Goal: Book appointment/travel/reservation

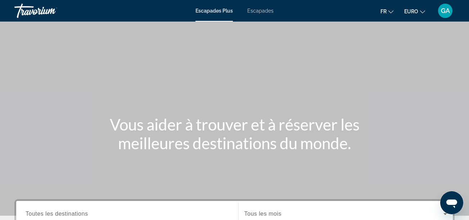
click at [259, 10] on span "Escapades" at bounding box center [261, 11] width 26 height 6
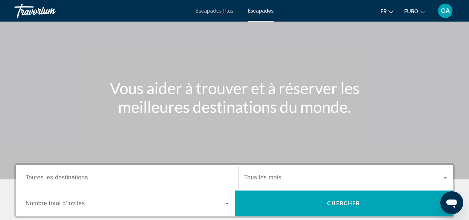
scroll to position [72, 0]
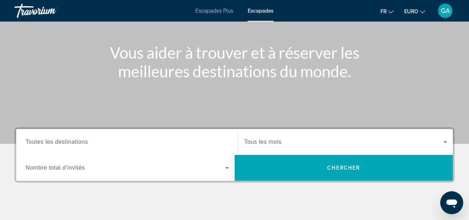
click at [87, 143] on span "Toutes les destinations" at bounding box center [57, 142] width 62 height 6
click at [87, 143] on input "Destination Toutes les destinations" at bounding box center [128, 142] width 204 height 9
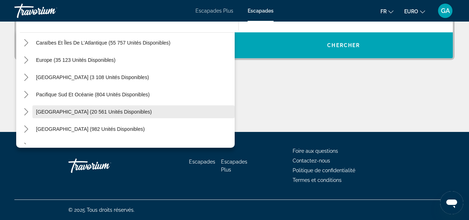
scroll to position [45, 0]
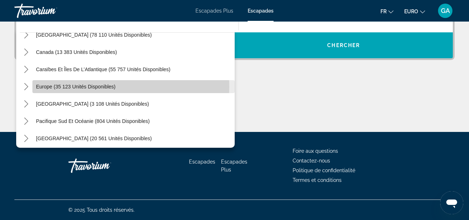
click at [72, 87] on span "Europe (35 123 unités disponibles)" at bounding box center [76, 87] width 80 height 6
type input "**********"
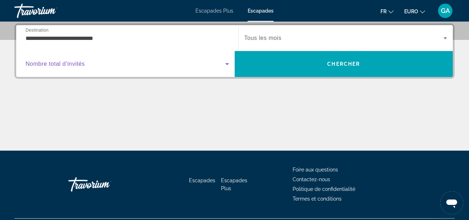
click at [118, 66] on span "Widget de recherche" at bounding box center [126, 64] width 200 height 9
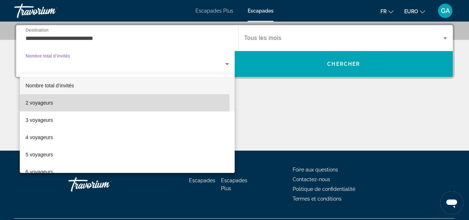
click at [47, 106] on span "2 voyageurs" at bounding box center [39, 103] width 27 height 9
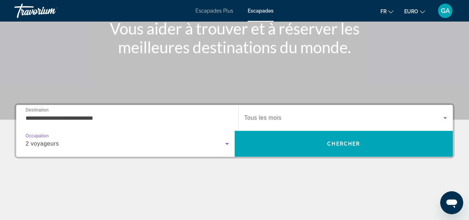
scroll to position [68, 0]
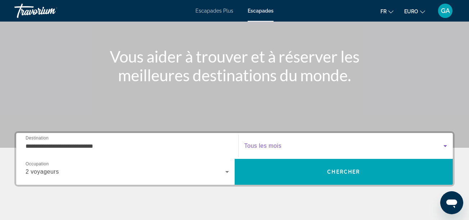
click at [383, 145] on span "Widget de recherche" at bounding box center [345, 146] width 200 height 9
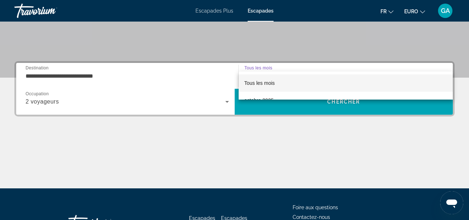
scroll to position [104, 0]
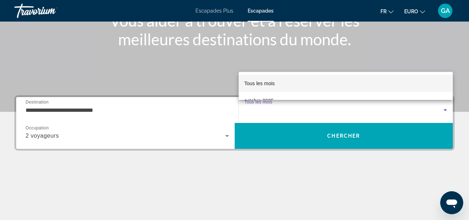
click at [420, 85] on mat-option "Tous les mois" at bounding box center [346, 83] width 215 height 17
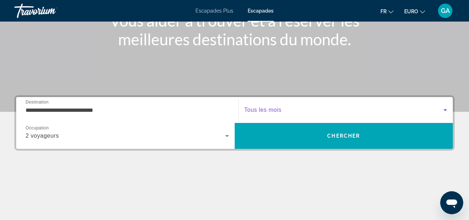
click at [306, 111] on span "Widget de recherche" at bounding box center [345, 110] width 200 height 9
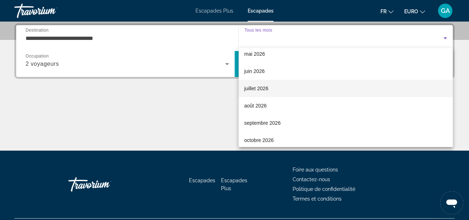
scroll to position [149, 0]
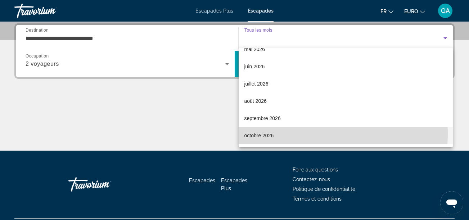
click at [268, 133] on font "octobre 2026" at bounding box center [260, 136] width 30 height 6
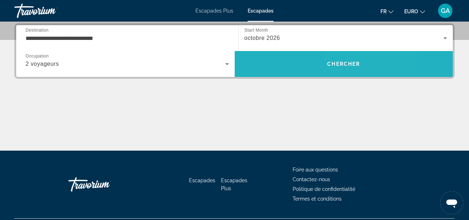
click at [349, 66] on span "Chercher" at bounding box center [343, 64] width 33 height 6
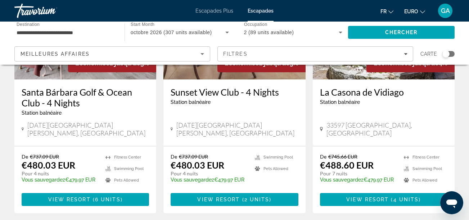
scroll to position [973, 0]
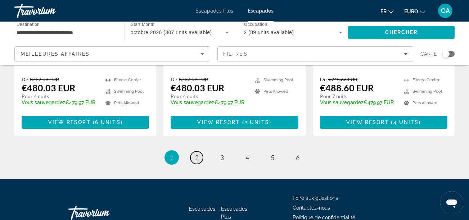
click at [199, 154] on span "2" at bounding box center [197, 158] width 4 height 8
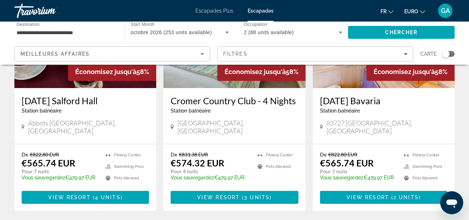
scroll to position [901, 0]
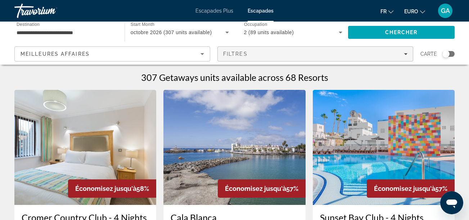
click at [261, 53] on div "Filtres" at bounding box center [315, 54] width 184 height 6
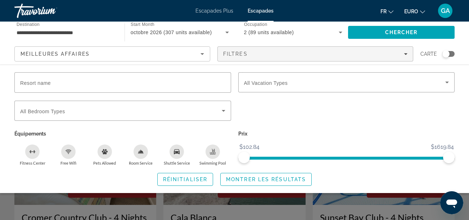
drag, startPoint x: 251, startPoint y: 109, endPoint x: 169, endPoint y: 40, distance: 107.7
click at [169, 40] on div "octobre 2026 (307 units available)" at bounding box center [180, 32] width 98 height 20
